Goal: Information Seeking & Learning: Learn about a topic

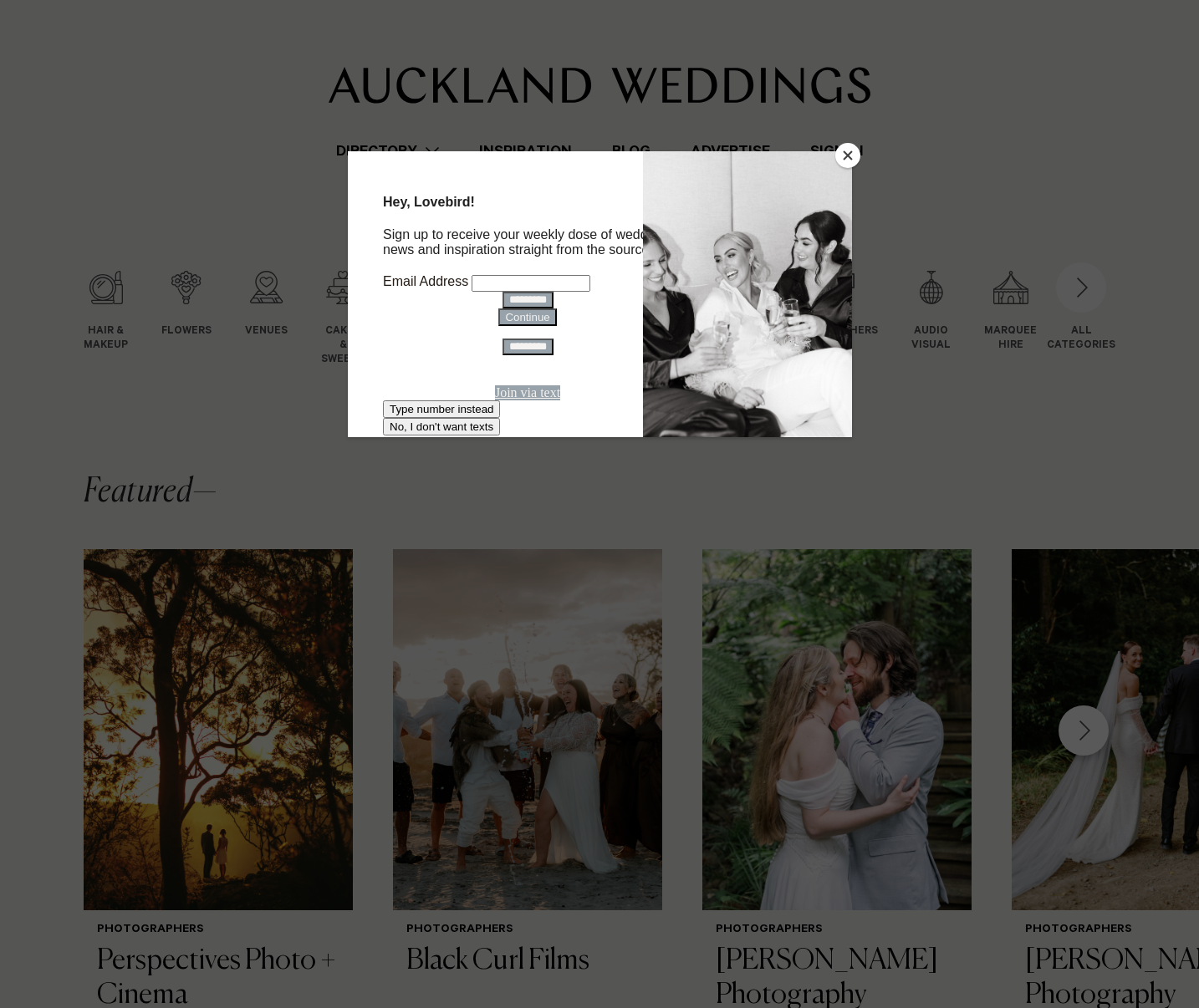
click at [856, 159] on button "Close" at bounding box center [848, 155] width 25 height 25
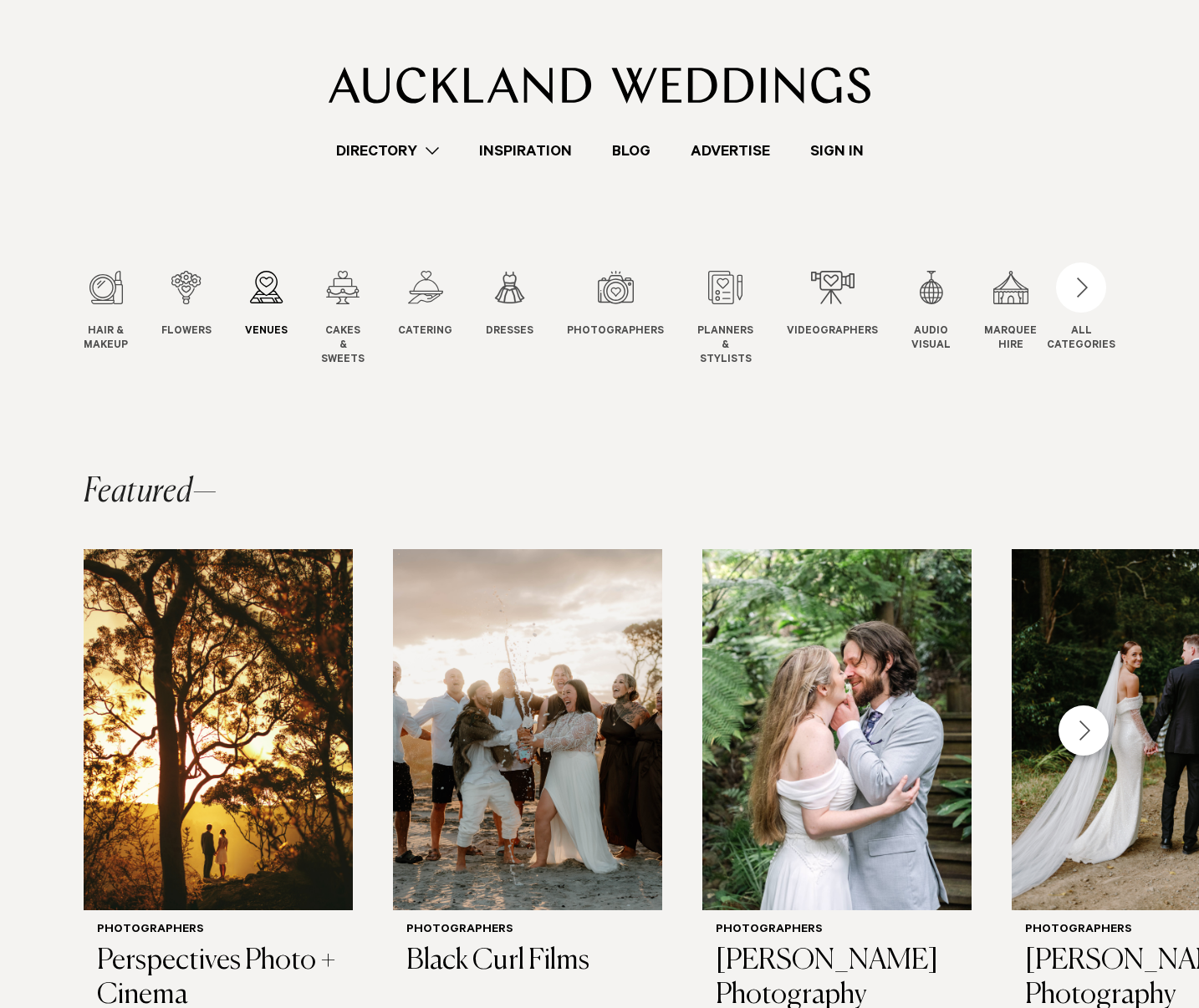
click at [274, 291] on div "3 / 12" at bounding box center [266, 288] width 43 height 34
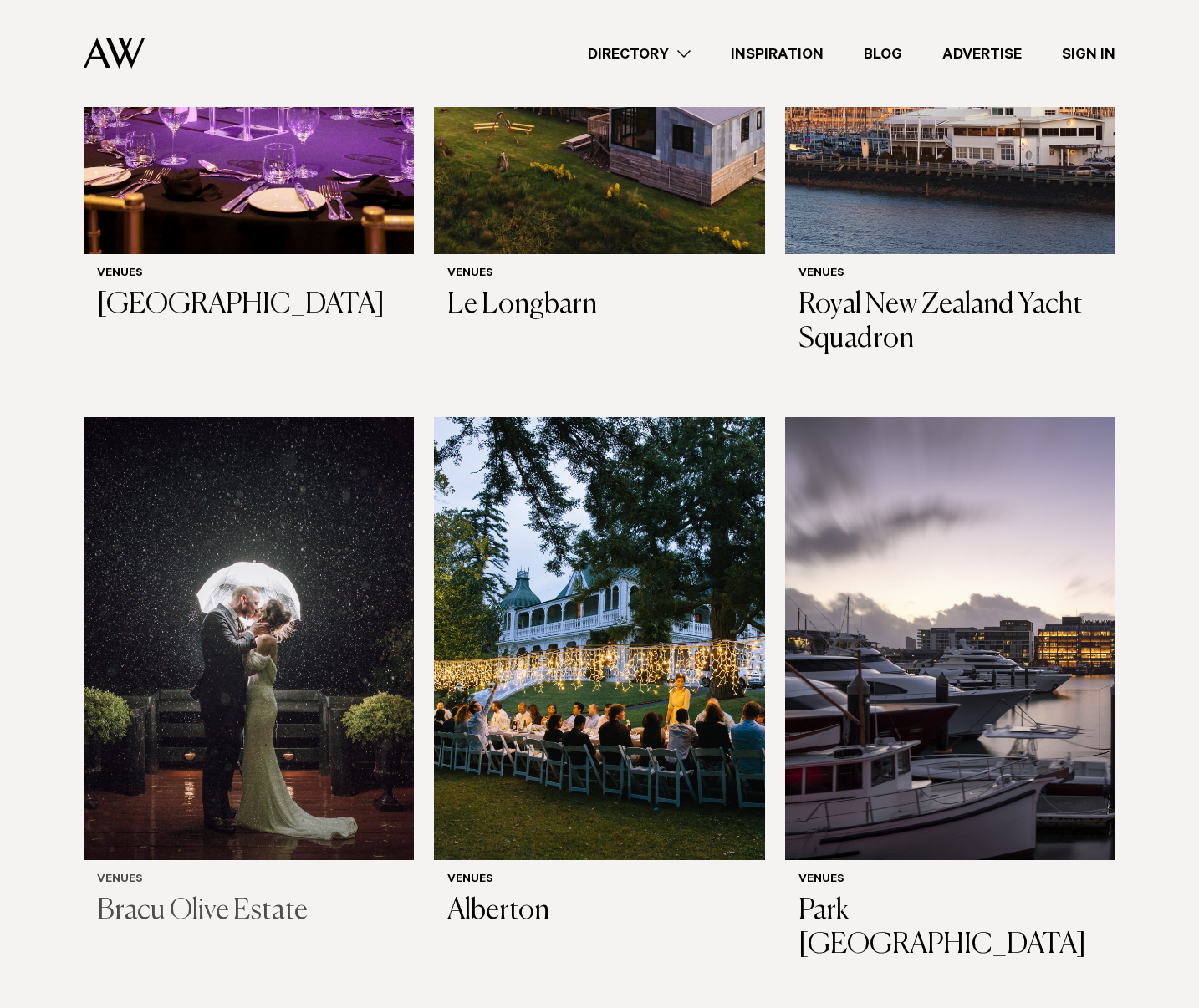
scroll to position [779, 0]
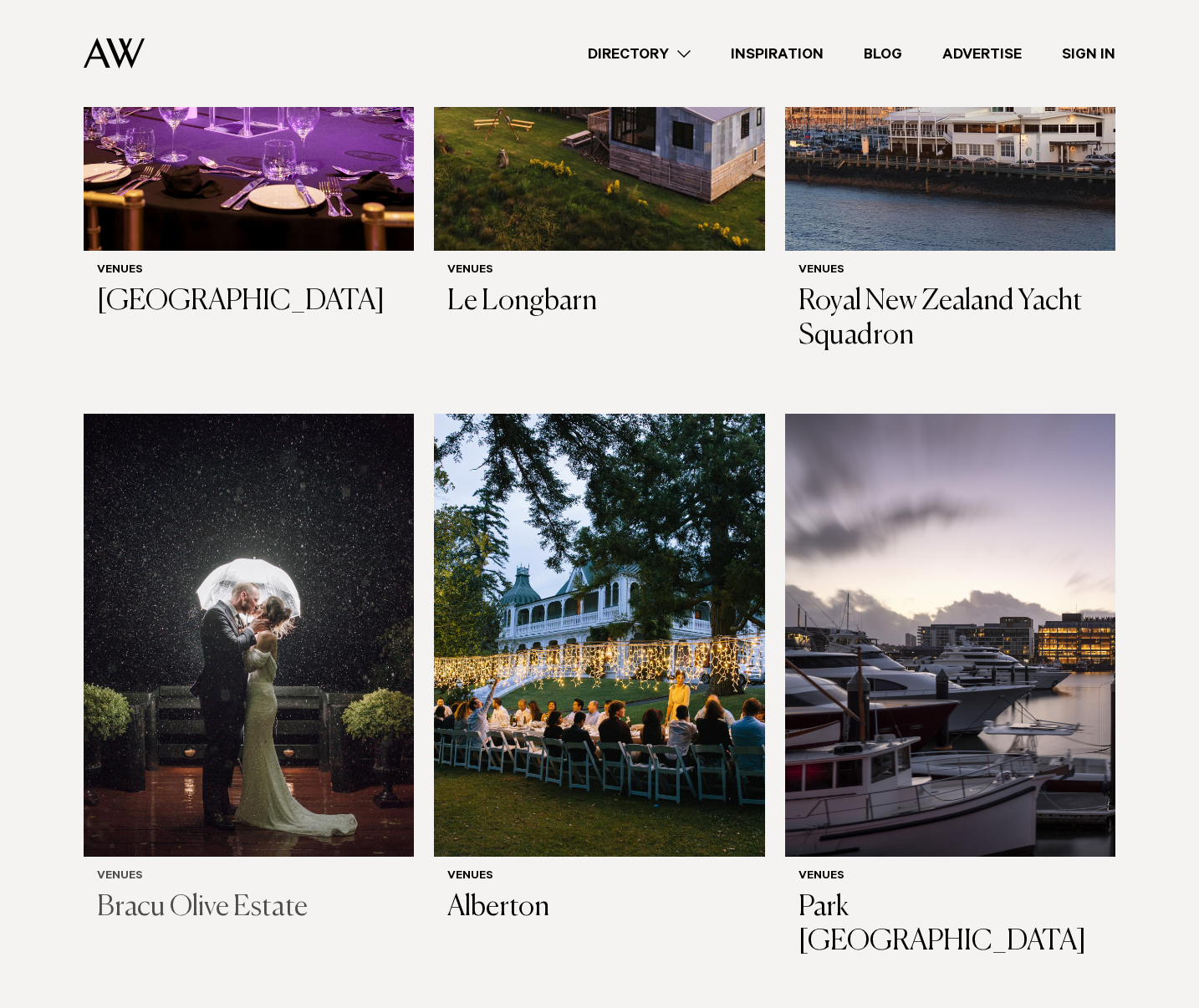
click at [240, 581] on img at bounding box center [249, 635] width 331 height 443
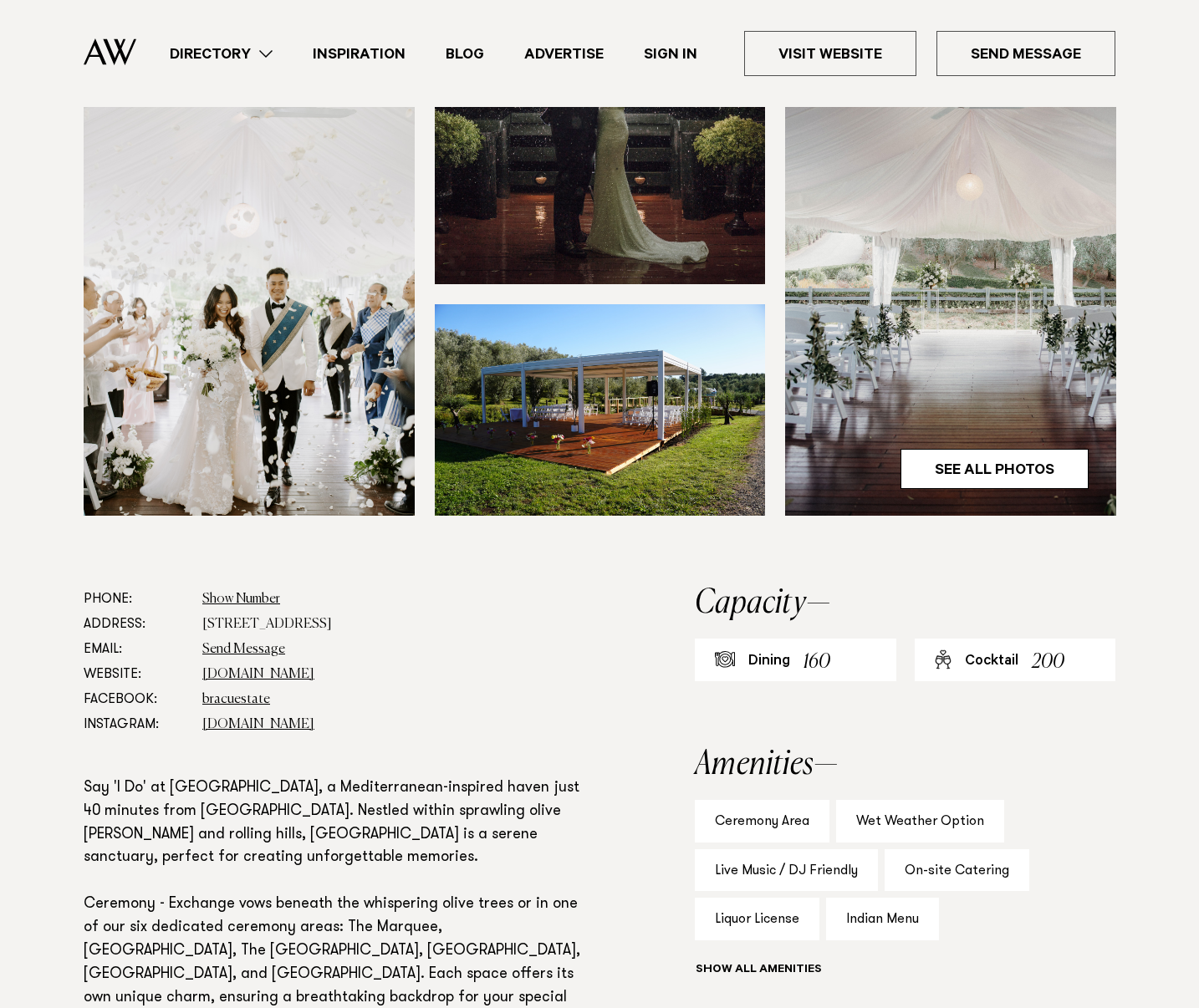
scroll to position [552, 0]
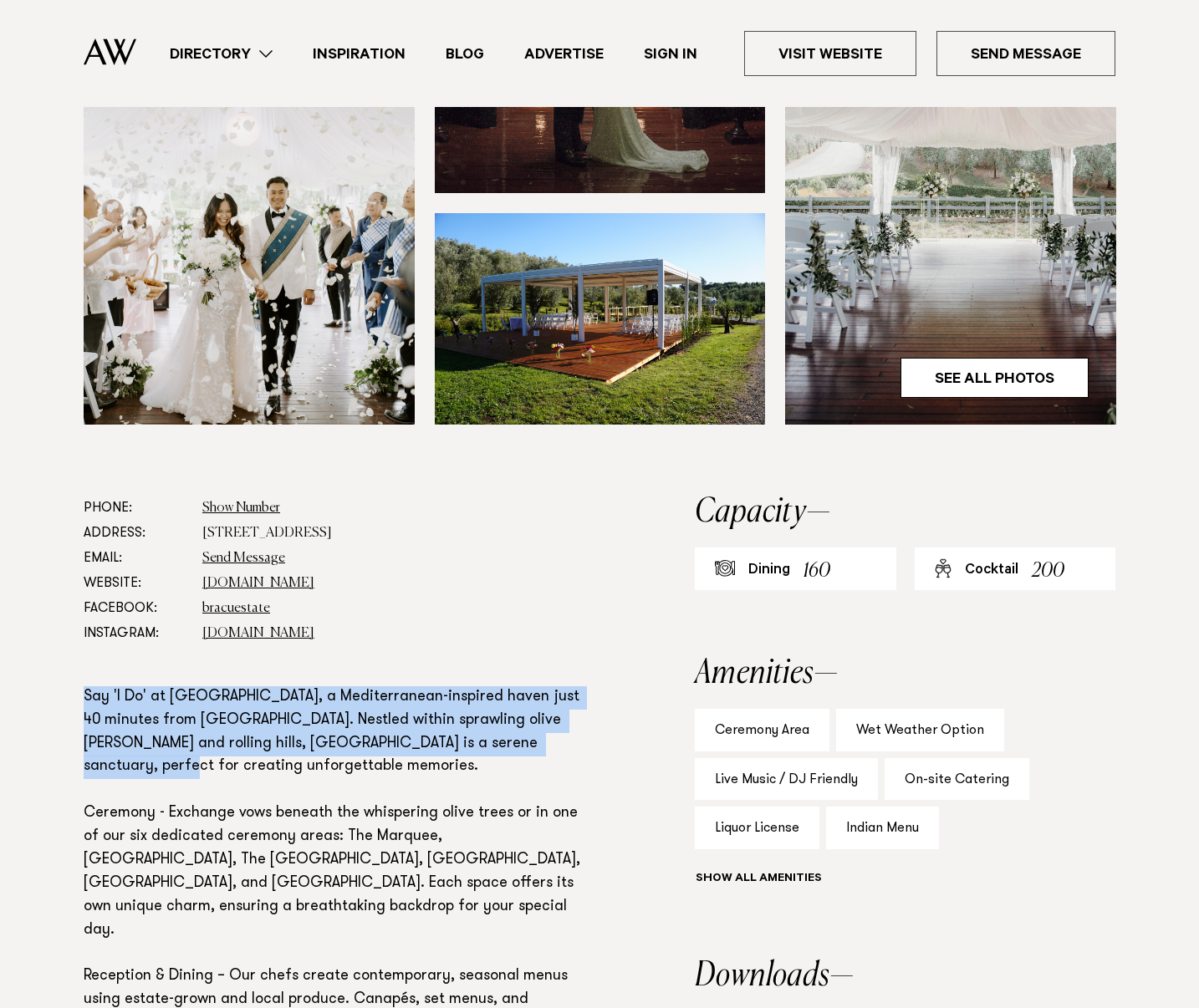
drag, startPoint x: 441, startPoint y: 738, endPoint x: 61, endPoint y: 688, distance: 383.3
click at [61, 688] on div "Phone: Show Number 09 236 1033 Address: [STREET_ADDRESS] Email: Send Message We…" at bounding box center [599, 848] width 1172 height 705
copy p "Say 'I Do' at [GEOGRAPHIC_DATA], a Mediterranean-inspired haven just 40 minutes…"
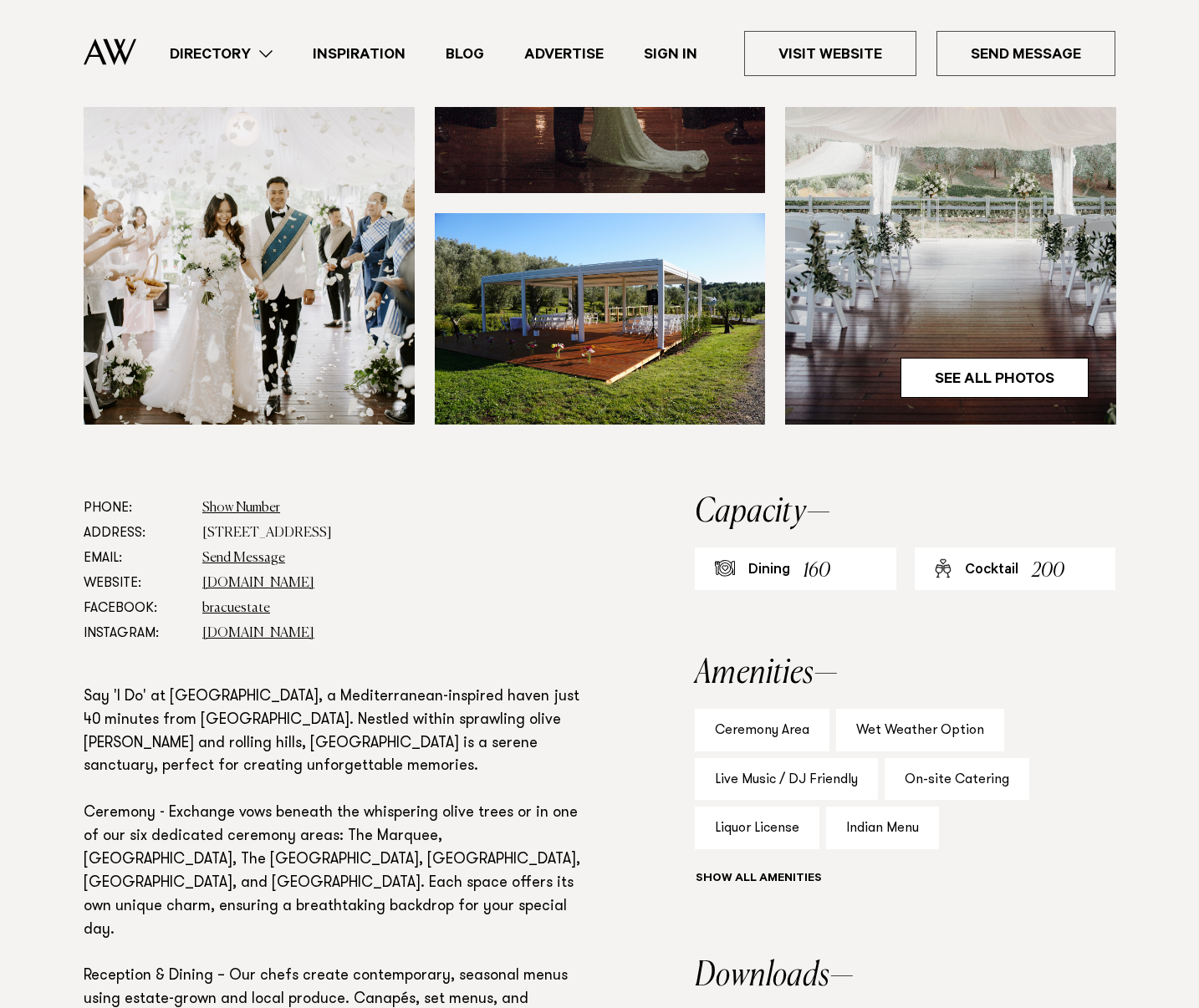
click at [396, 606] on dd "bracuestate" at bounding box center [394, 608] width 385 height 25
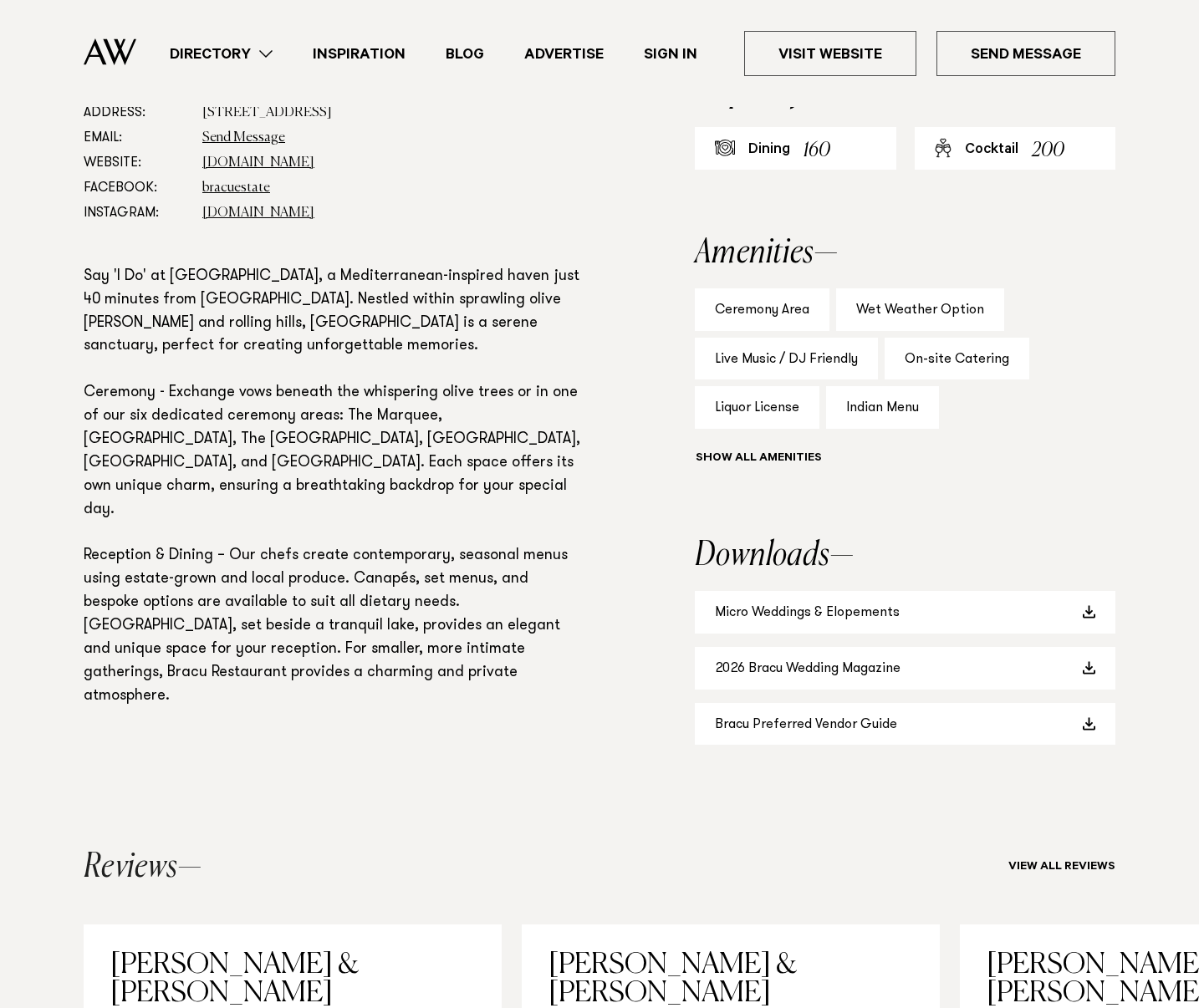
scroll to position [1042, 0]
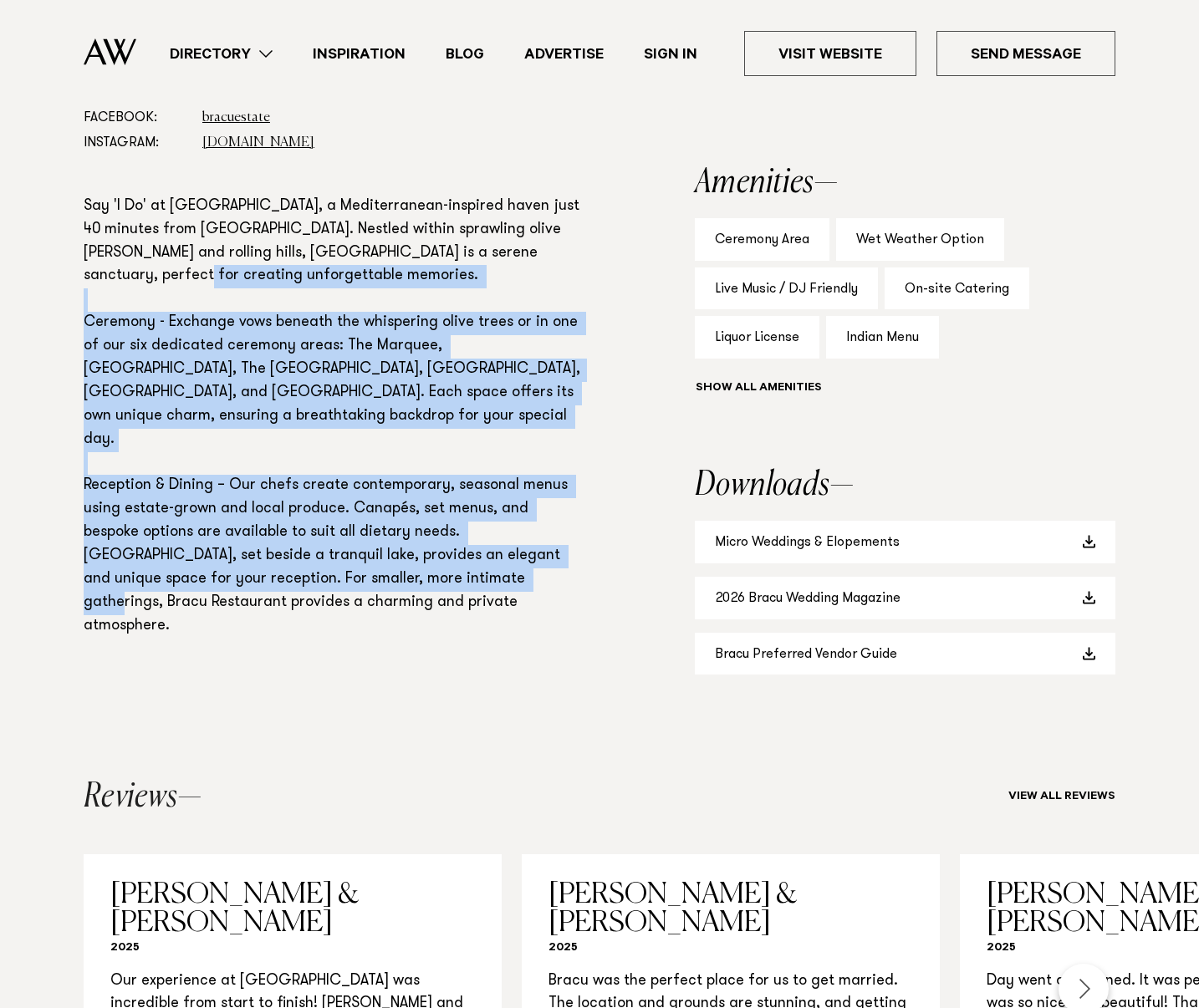
drag, startPoint x: 356, startPoint y: 560, endPoint x: 79, endPoint y: 299, distance: 380.6
click at [79, 297] on div "Phone: Show Number 09 236 1033 Address: [STREET_ADDRESS] Email: Send Message We…" at bounding box center [599, 357] width 1172 height 705
copy p "Ceremony - Exchange vows beneath the whispering olive trees or in one of our si…"
click at [1088, 602] on span at bounding box center [1088, 598] width 13 height 13
click at [1089, 542] on span at bounding box center [1088, 541] width 13 height 13
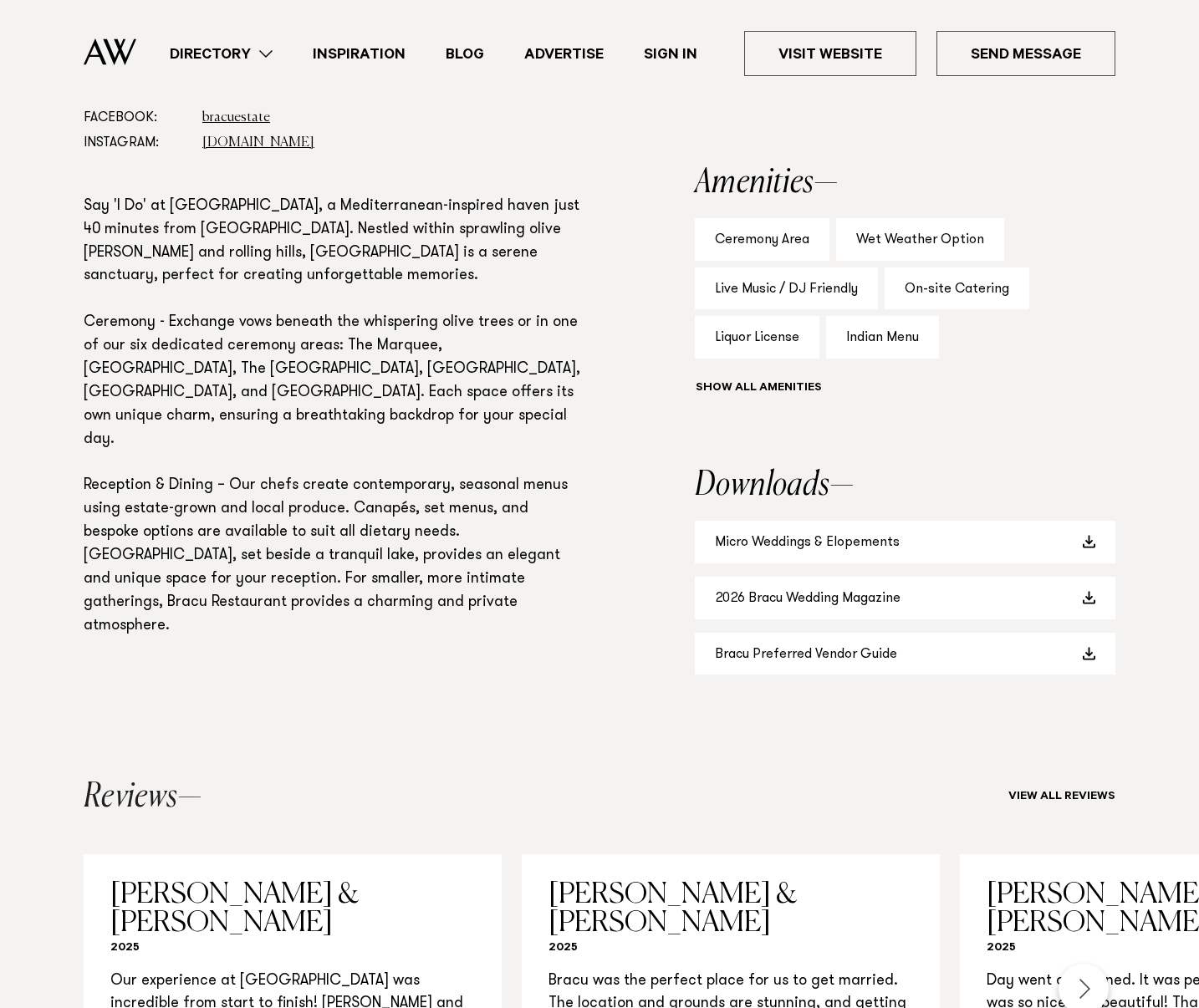
click at [1082, 144] on aside "Capacity Dining 160 Cocktail 200 Amenities Ceremony Area Wet Weather Option Liv…" at bounding box center [905, 357] width 420 height 705
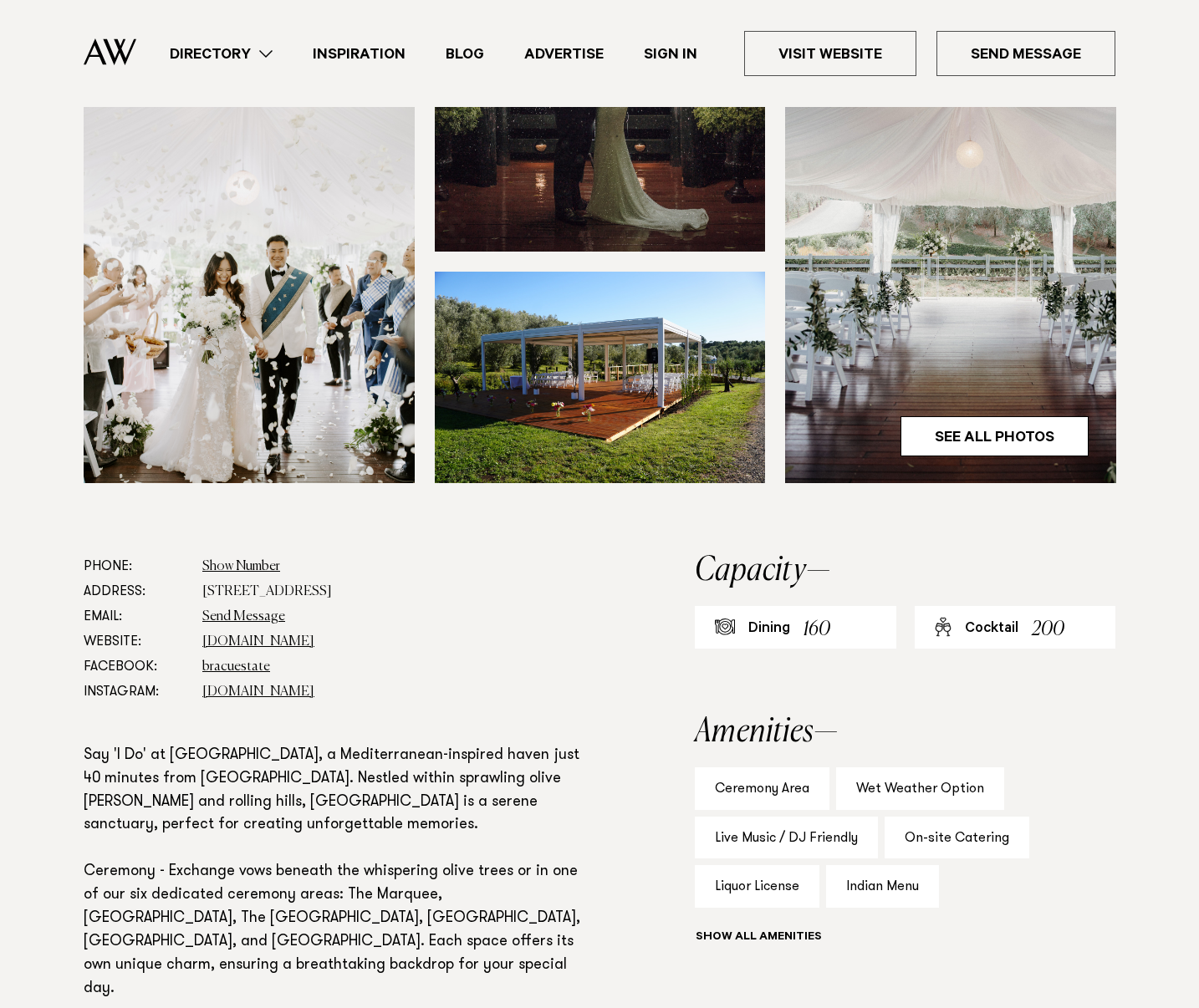
scroll to position [485, 0]
